Goal: Ask a question

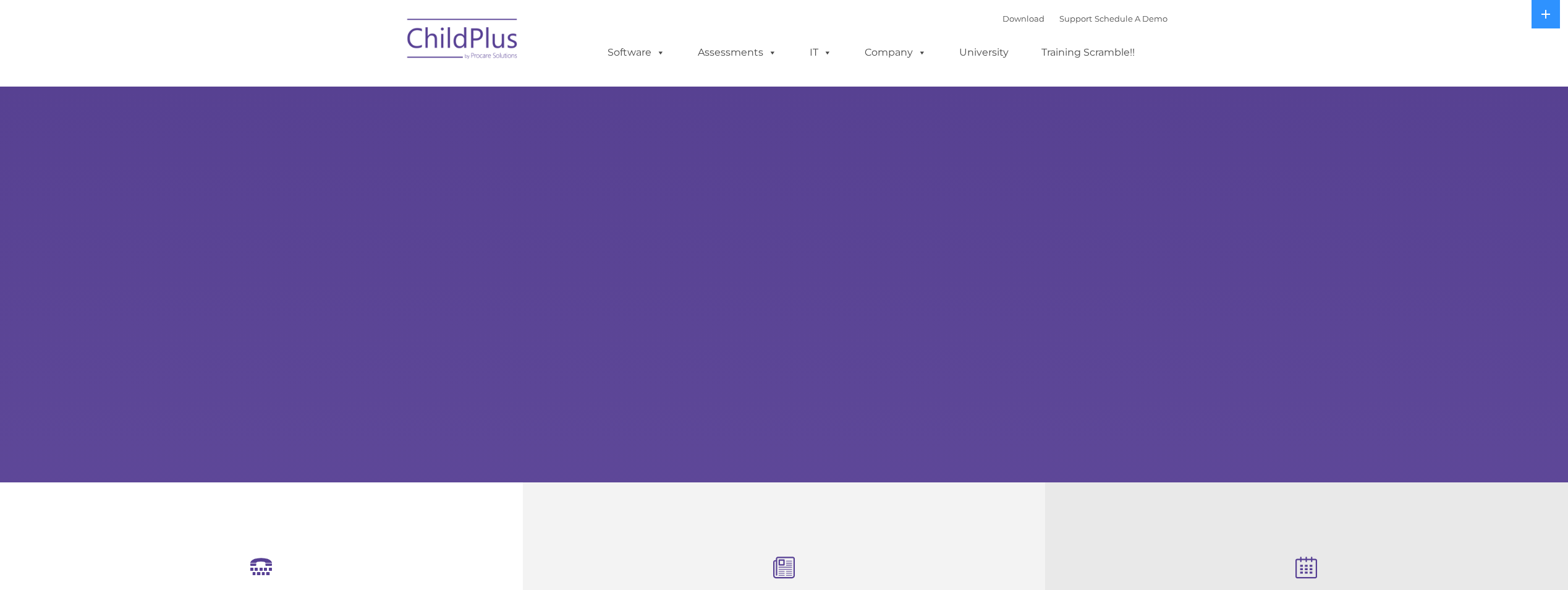
select select "MEDIUM"
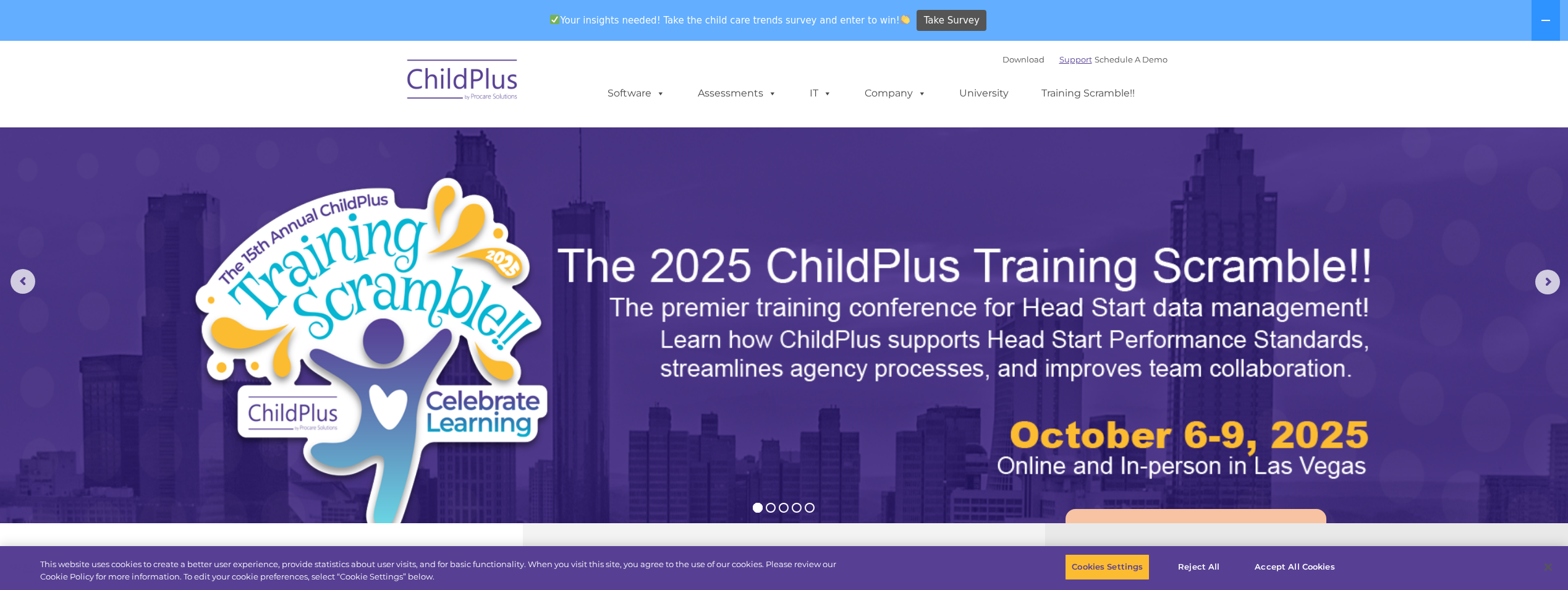
click at [1071, 62] on link "Support" at bounding box center [1075, 60] width 33 height 10
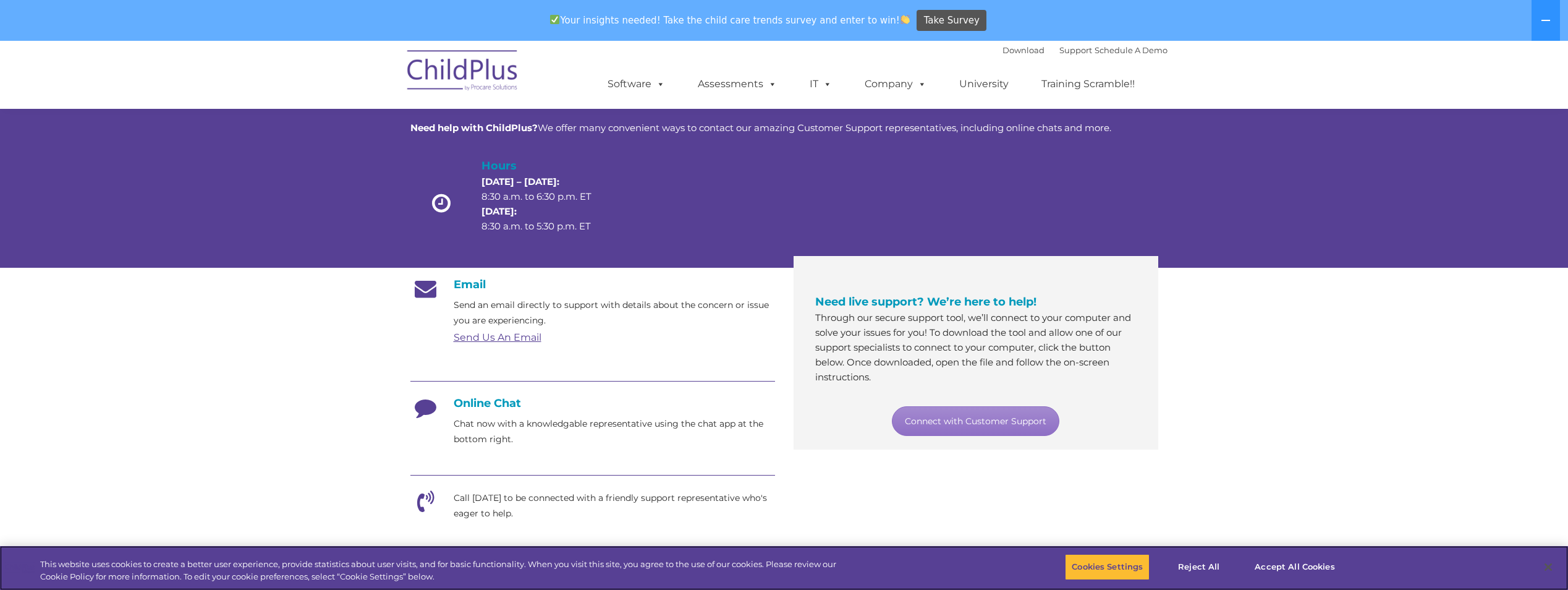
scroll to position [62, 0]
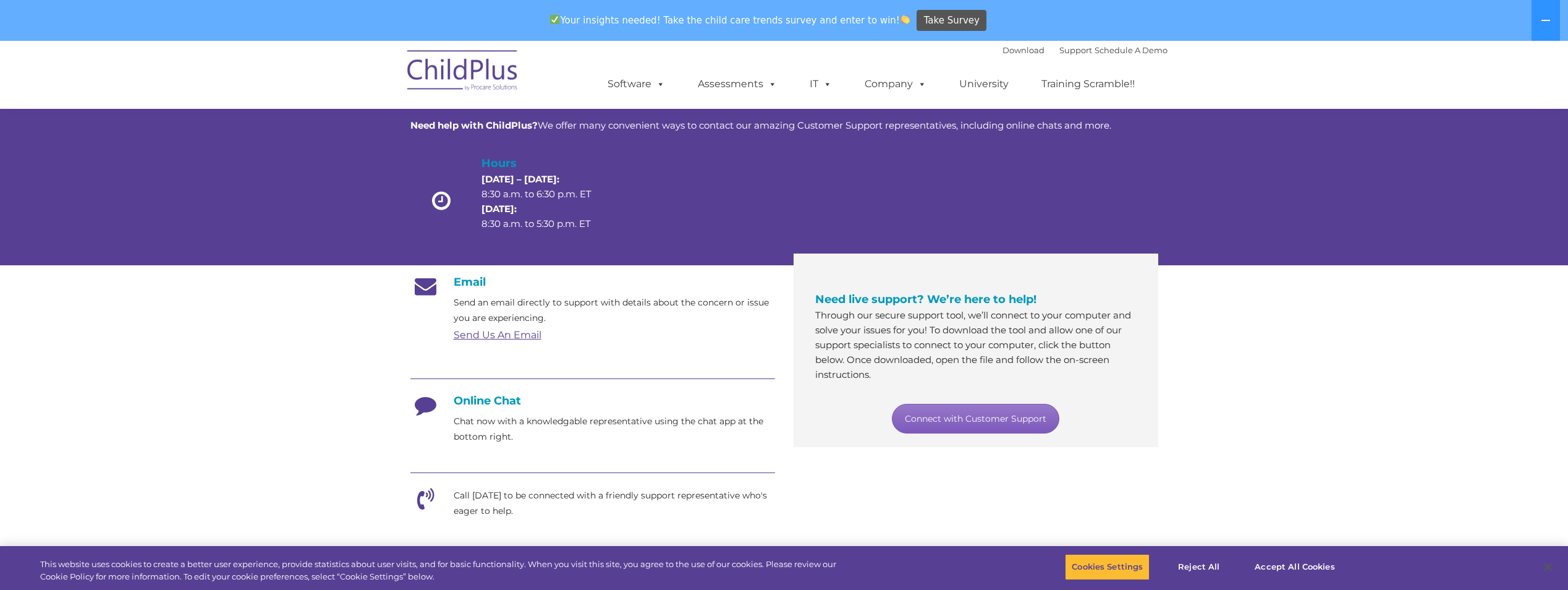
click at [1007, 424] on link "Connect with Customer Support" at bounding box center [976, 419] width 168 height 30
